Goal: Information Seeking & Learning: Learn about a topic

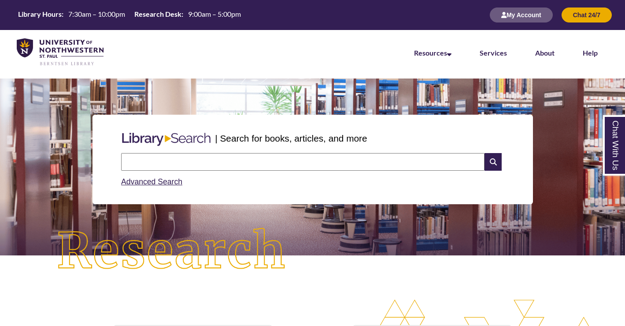
click at [265, 169] on input "text" at bounding box center [303, 162] width 364 height 18
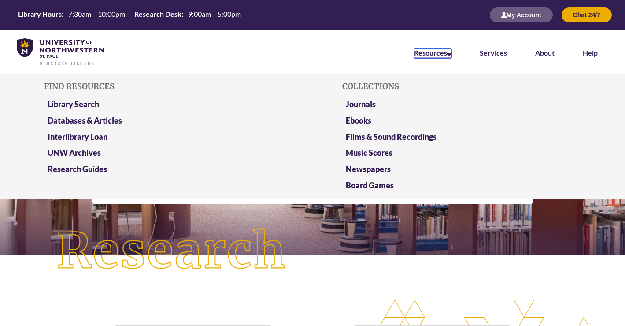
click at [442, 54] on link "Resources" at bounding box center [432, 53] width 37 height 10
click at [108, 120] on link "Databases & Articles" at bounding box center [85, 120] width 74 height 11
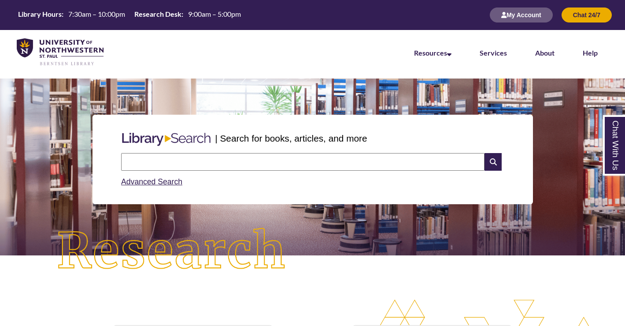
click at [215, 165] on input "text" at bounding box center [303, 162] width 364 height 18
type input "*"
type input "**********"
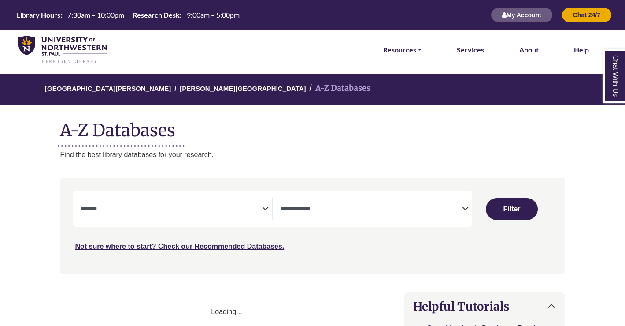
select select "Database Subject Filter"
select select "Database Types Filter"
select select "Database Subject Filter"
select select "Database Types Filter"
